Goal: Find specific page/section: Find specific page/section

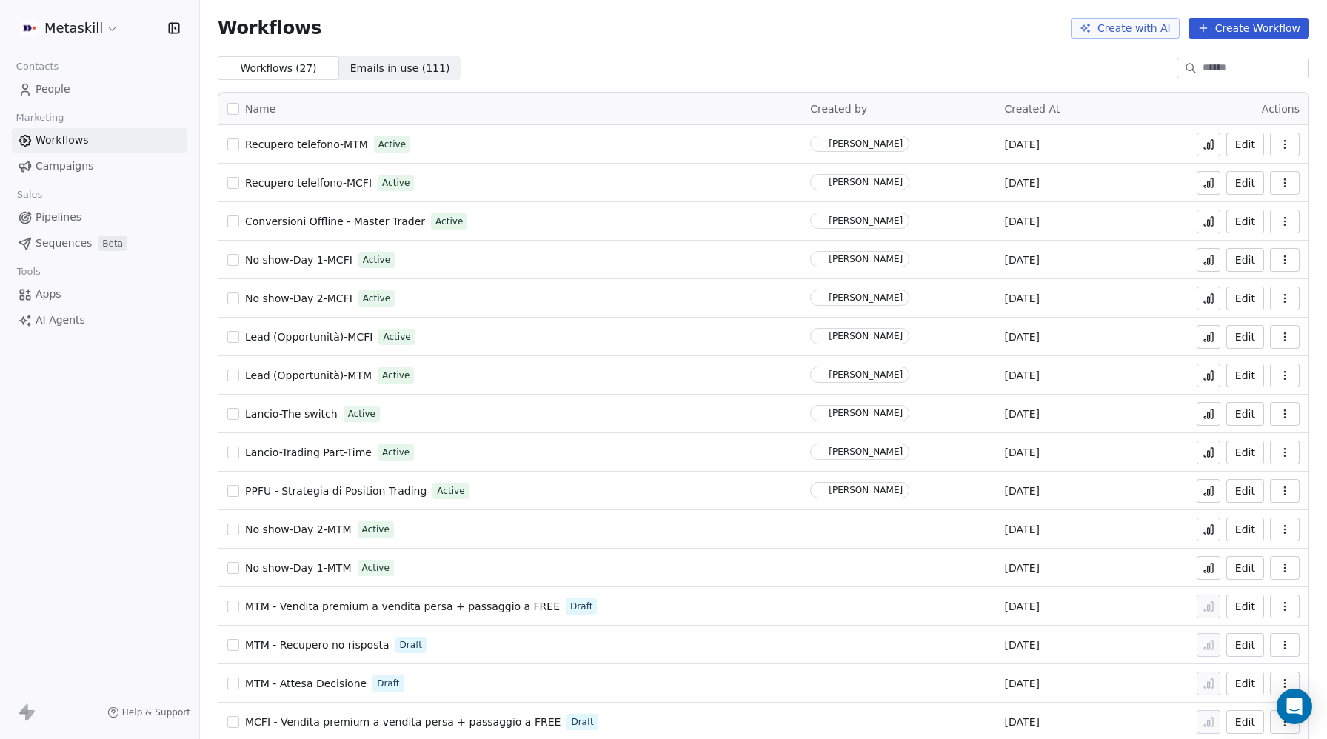
click at [77, 99] on link "People" at bounding box center [100, 89] width 176 height 24
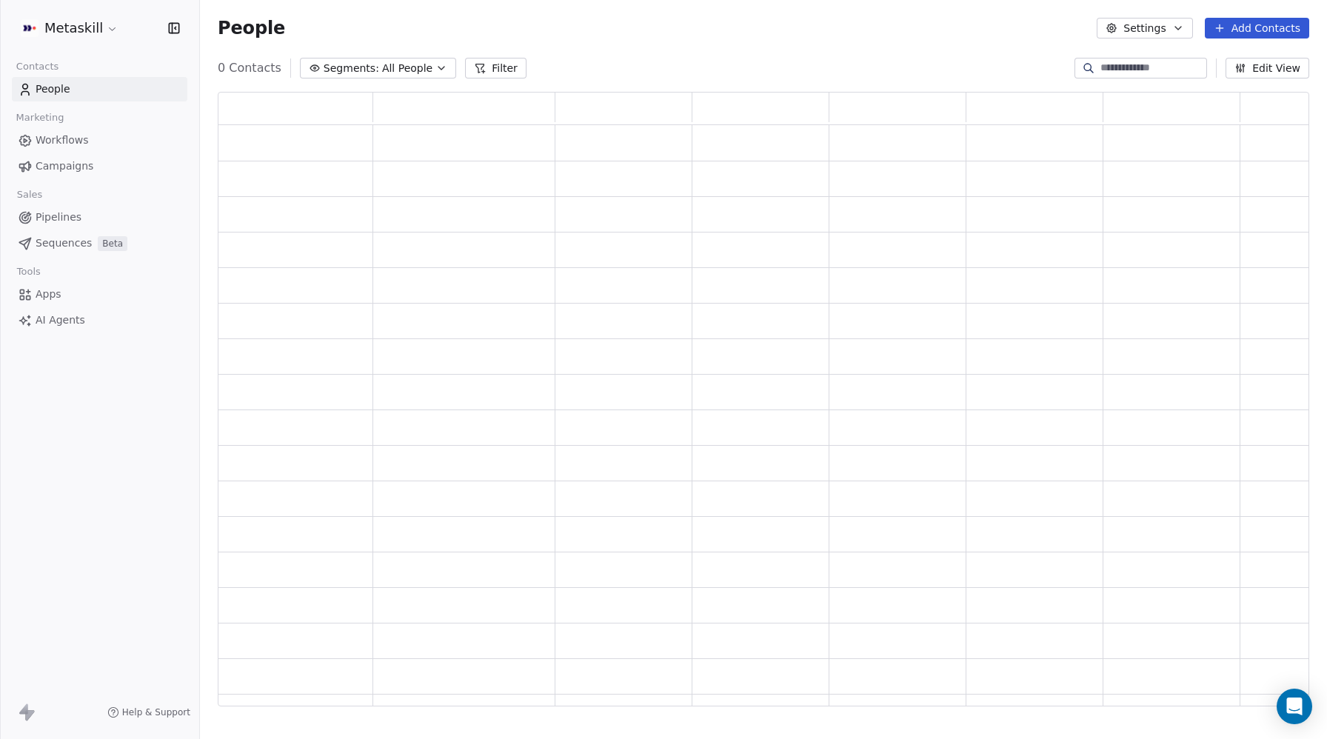
scroll to position [615, 1092]
click at [73, 94] on link "People" at bounding box center [100, 89] width 176 height 24
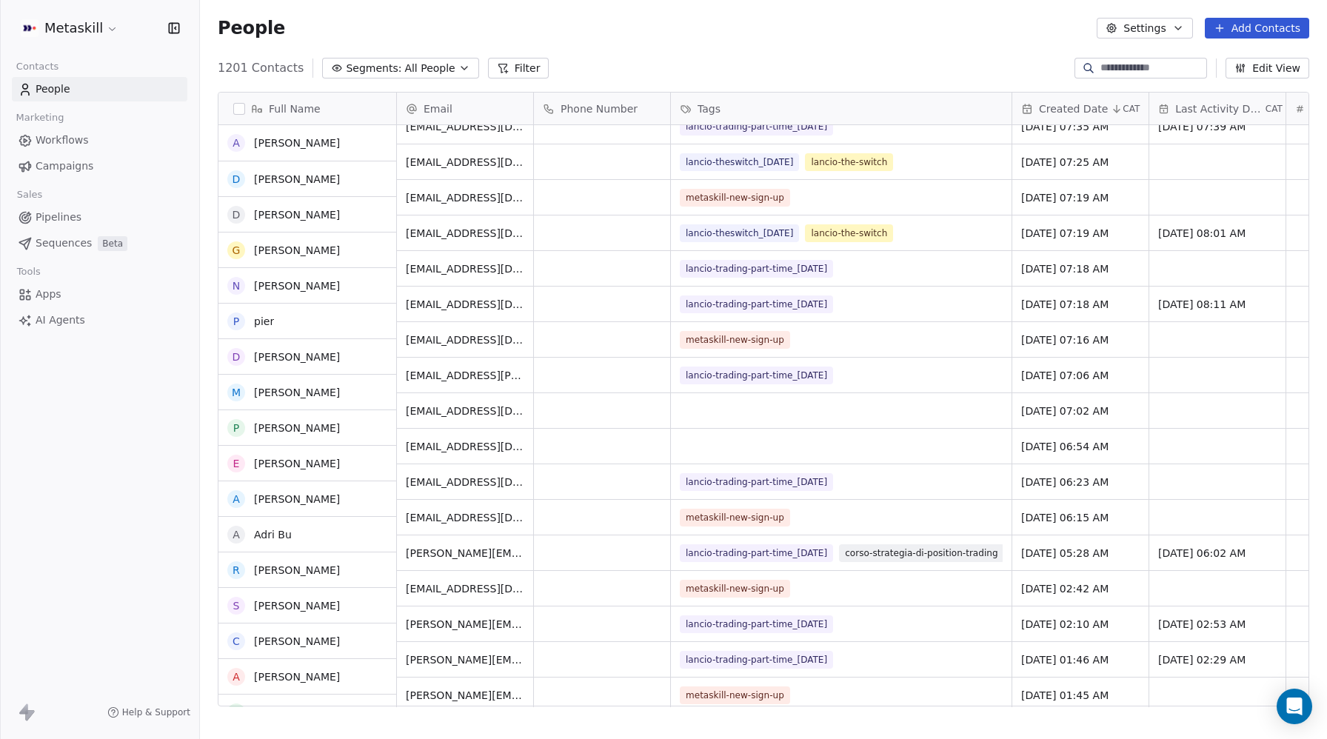
scroll to position [0, 0]
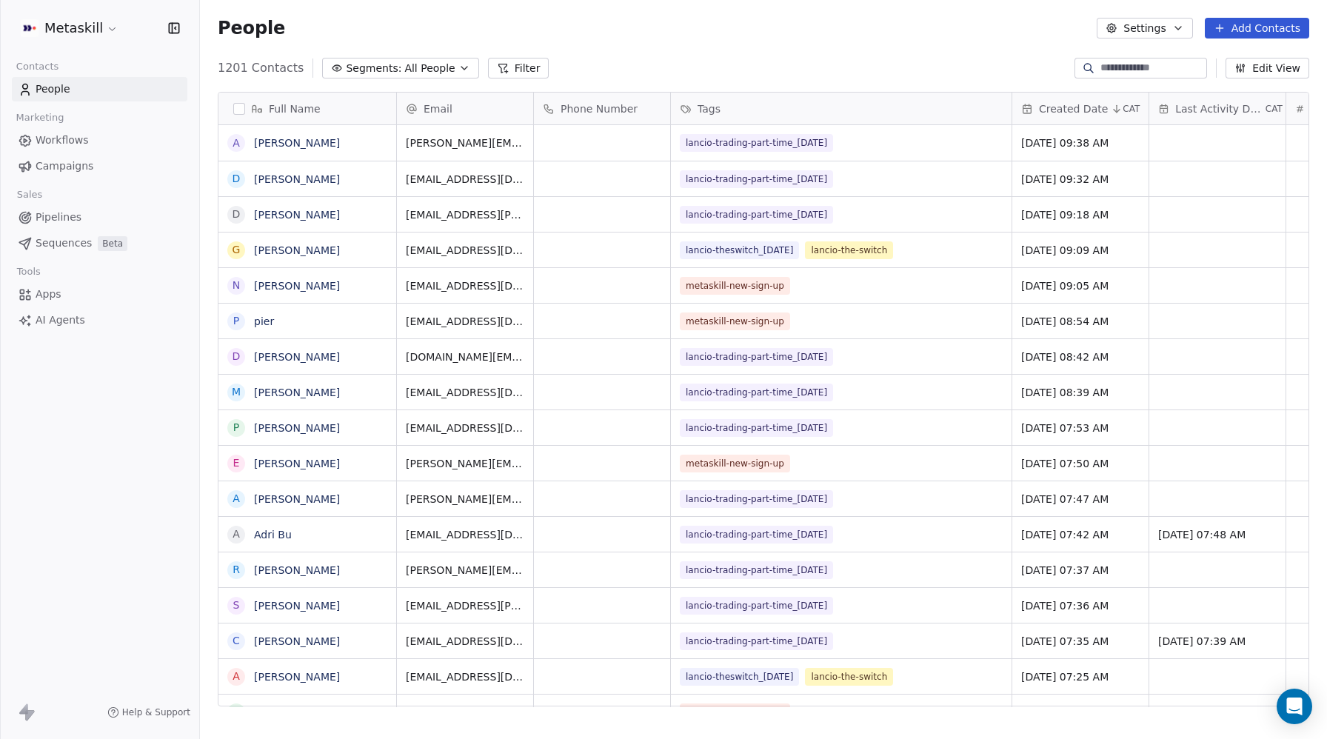
click at [502, 67] on button "Filter" at bounding box center [518, 68] width 61 height 21
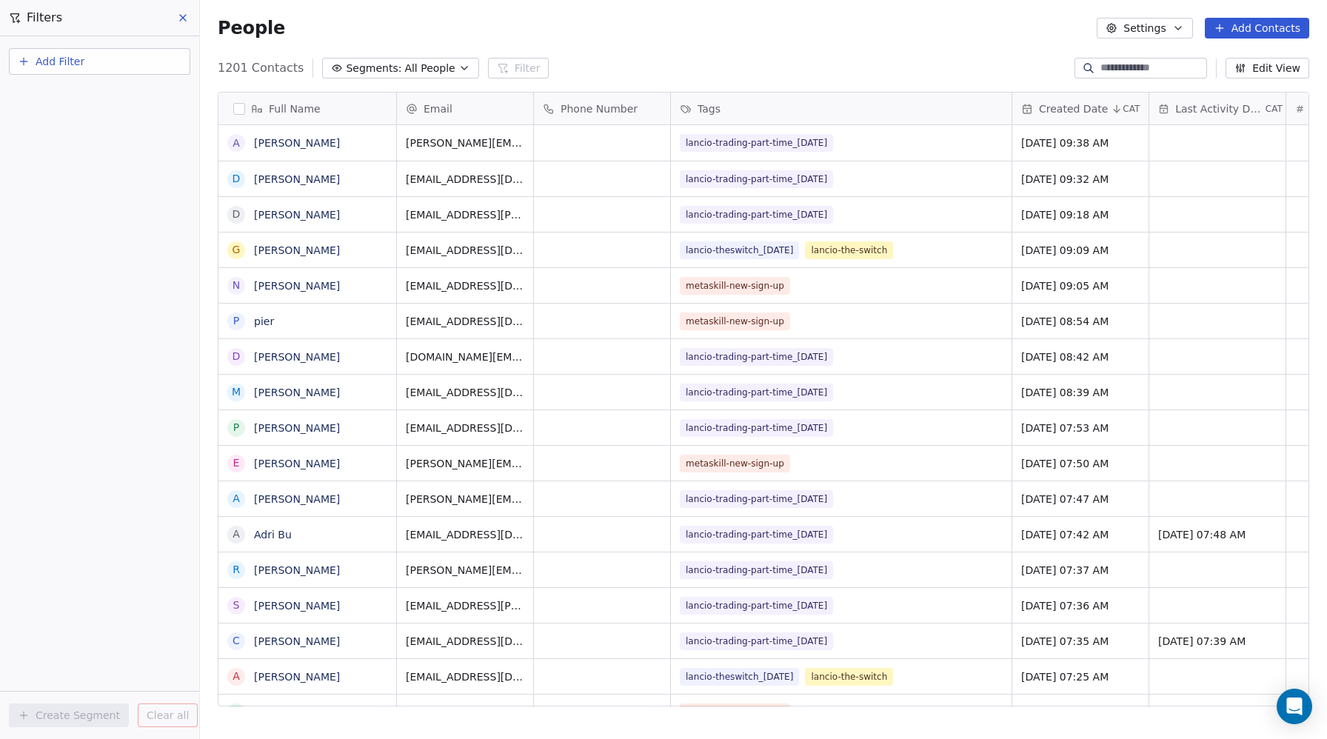
click at [39, 57] on span "Add Filter" at bounding box center [60, 62] width 49 height 16
click at [46, 101] on span "Contact properties" at bounding box center [72, 97] width 96 height 16
type input "***"
click at [61, 150] on div "Tags" at bounding box center [99, 149] width 150 height 15
click at [51, 160] on div "Includes" at bounding box center [99, 158] width 155 height 24
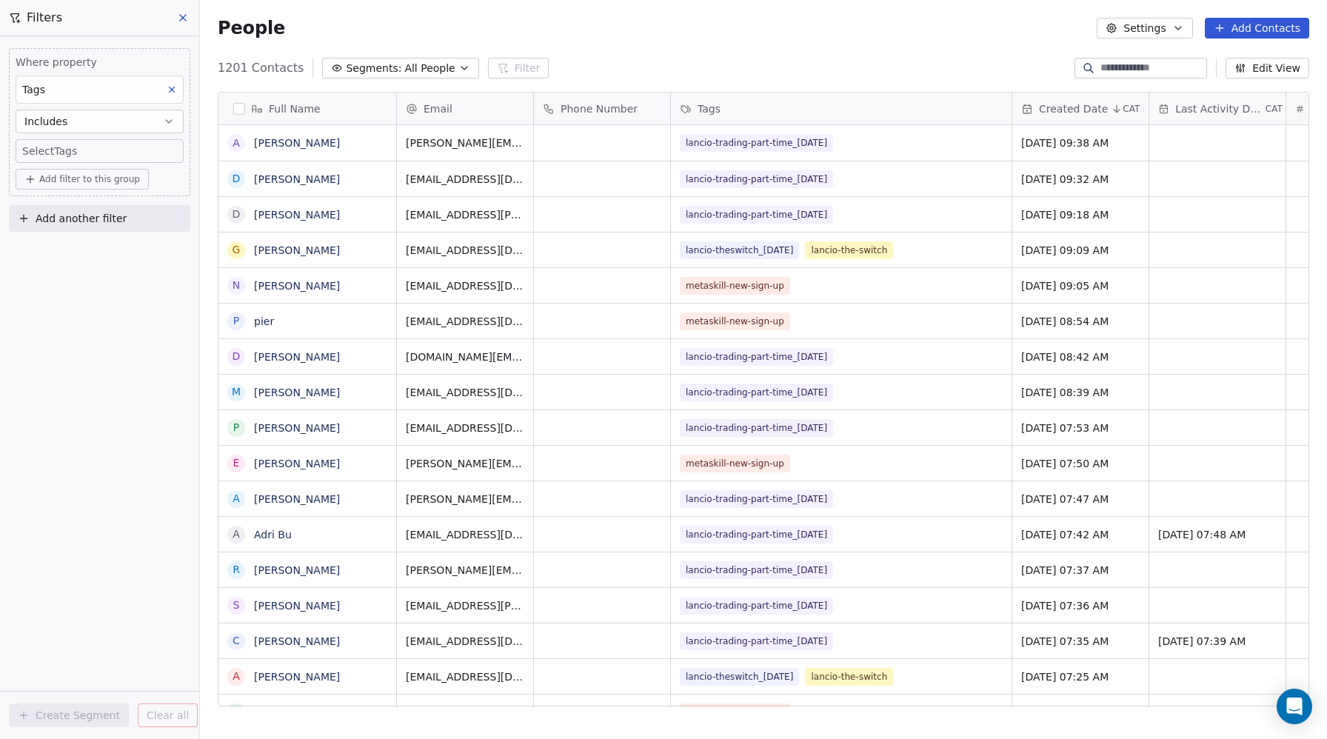
click at [49, 151] on body "Metaskill Contacts People Marketing Workflows Campaigns Sales Pipelines Sequenc…" at bounding box center [663, 369] width 1327 height 739
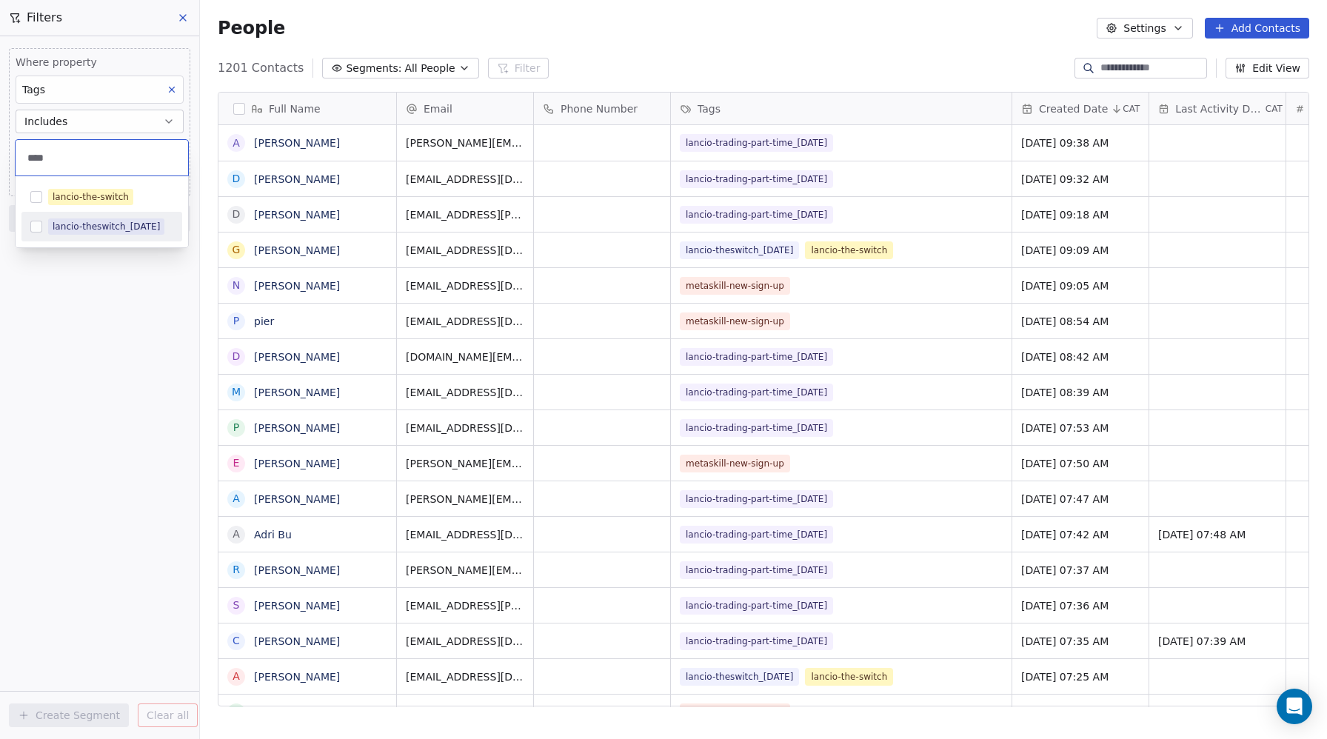
type input "****"
click at [37, 223] on button "Suggestions" at bounding box center [36, 227] width 12 height 12
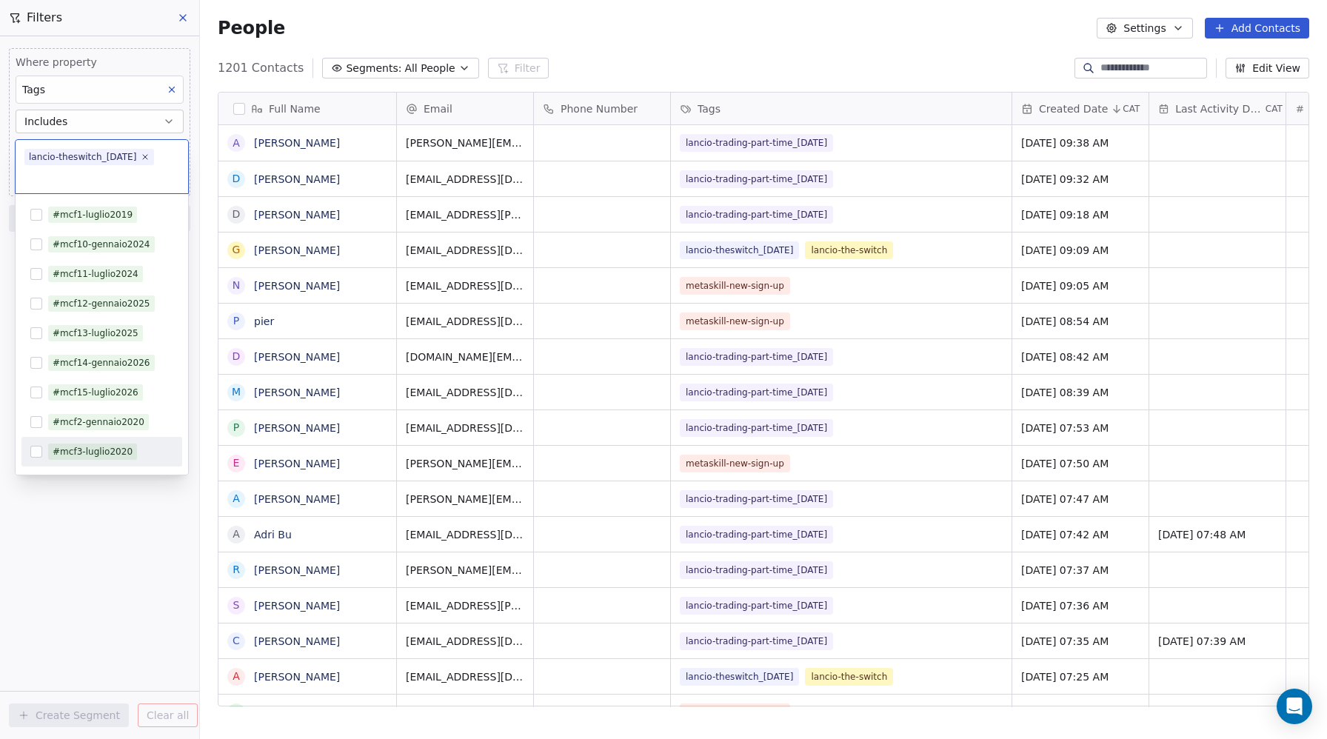
click at [190, 589] on html "Metaskill Contacts People Marketing Workflows Campaigns Sales Pipelines Sequenc…" at bounding box center [663, 369] width 1327 height 739
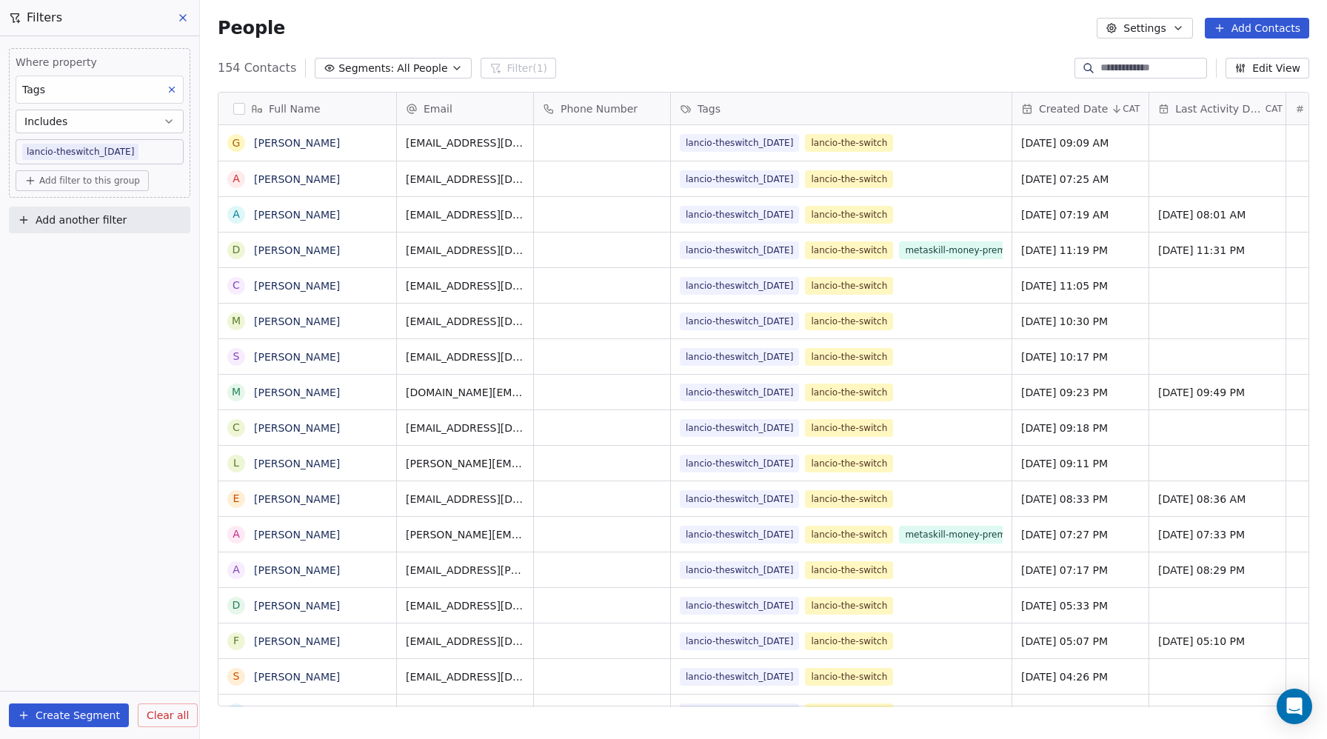
scroll to position [650, 1127]
click at [90, 148] on body "Metaskill Contacts People Marketing Workflows Campaigns Sales Pipelines Sequenc…" at bounding box center [663, 369] width 1327 height 739
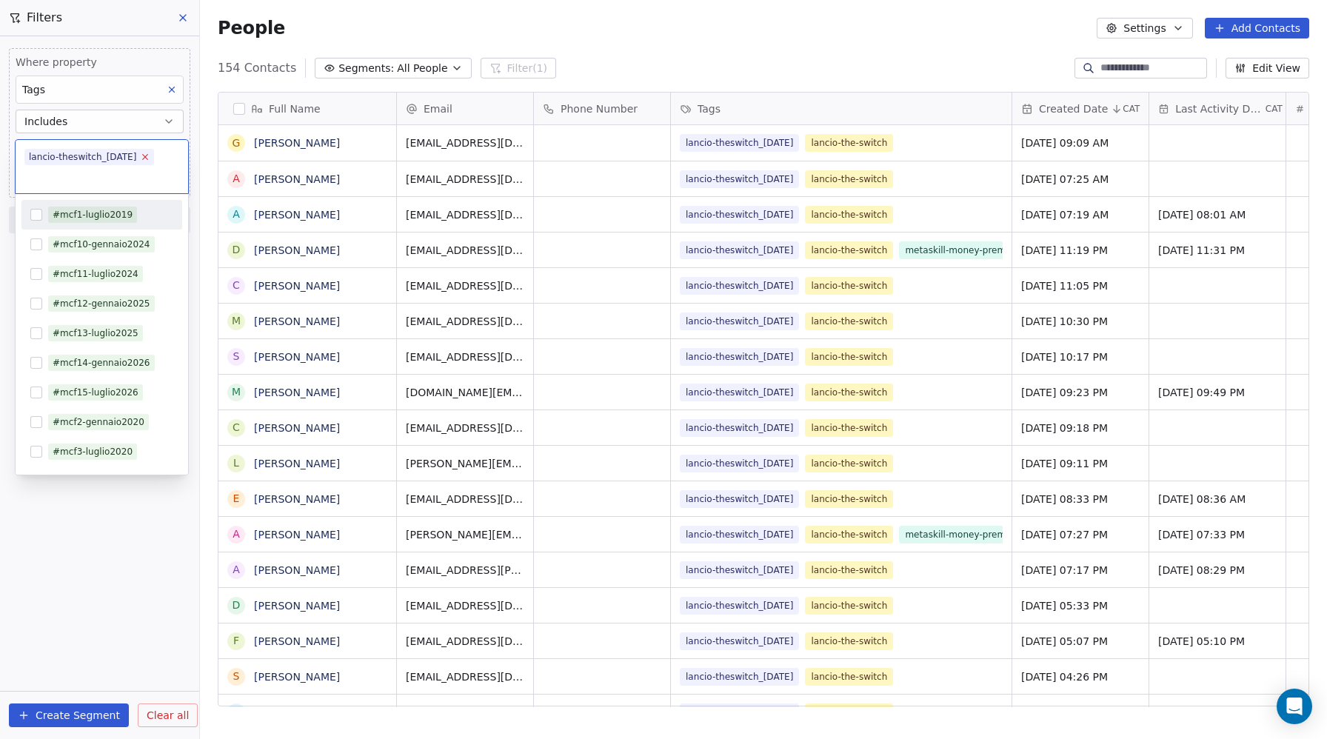
click at [150, 156] on icon at bounding box center [146, 157] width 10 height 10
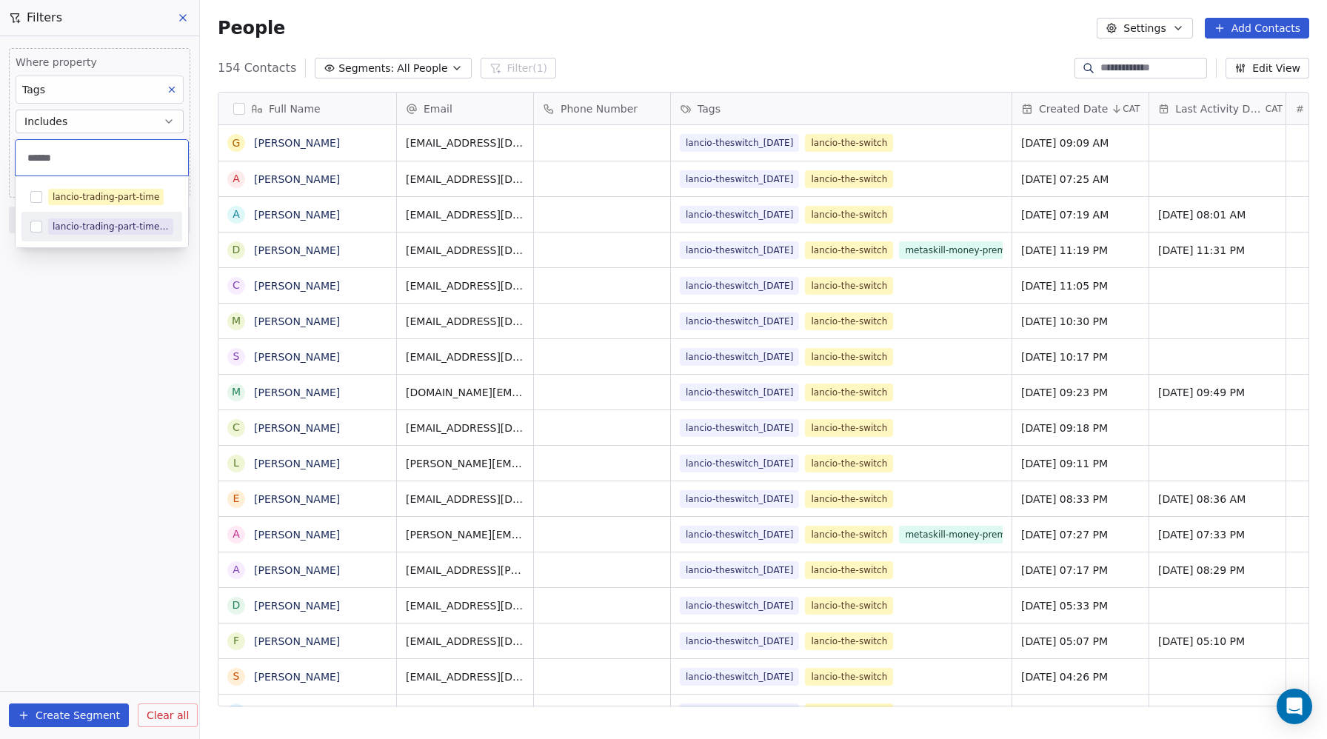
type input "******"
click at [28, 227] on div "lancio-trading-part-time_[DATE]" at bounding box center [101, 227] width 161 height 24
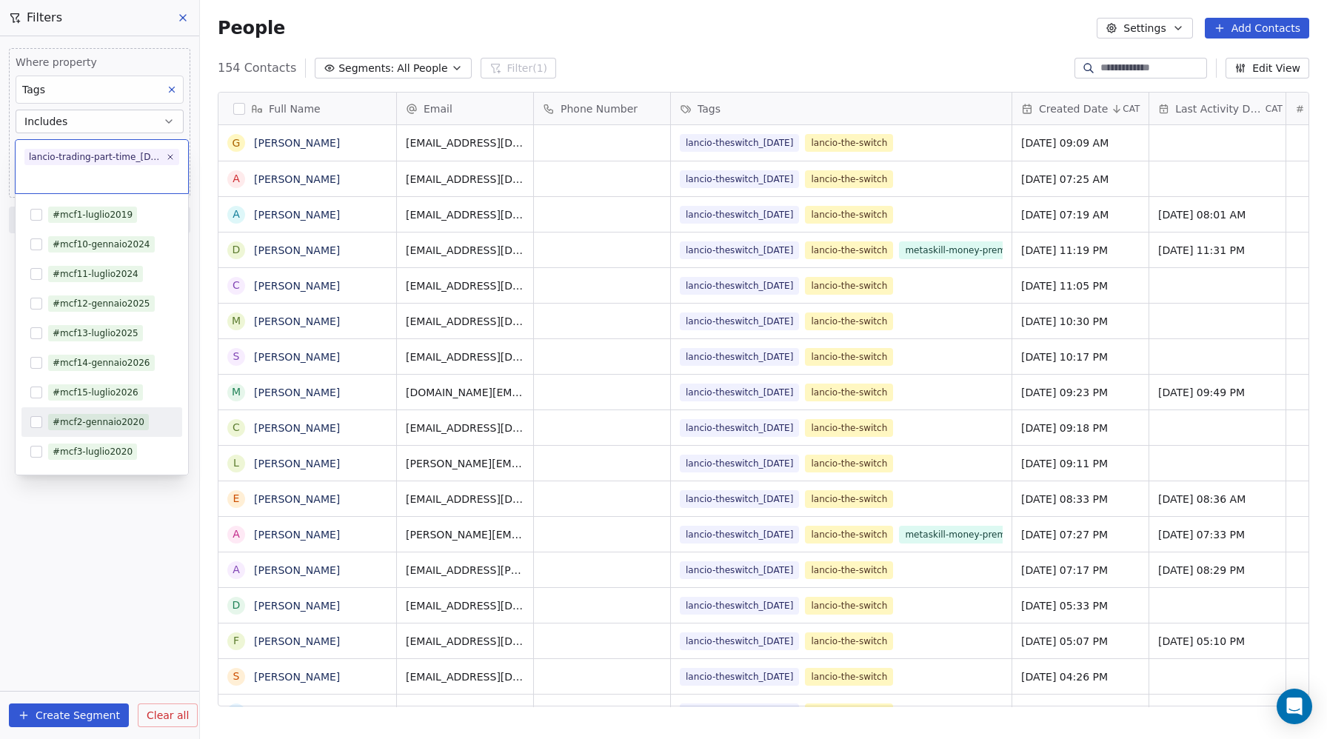
click at [191, 594] on html "Metaskill Contacts People Marketing Workflows Campaigns Sales Pipelines Sequenc…" at bounding box center [663, 369] width 1327 height 739
